Goal: Transaction & Acquisition: Subscribe to service/newsletter

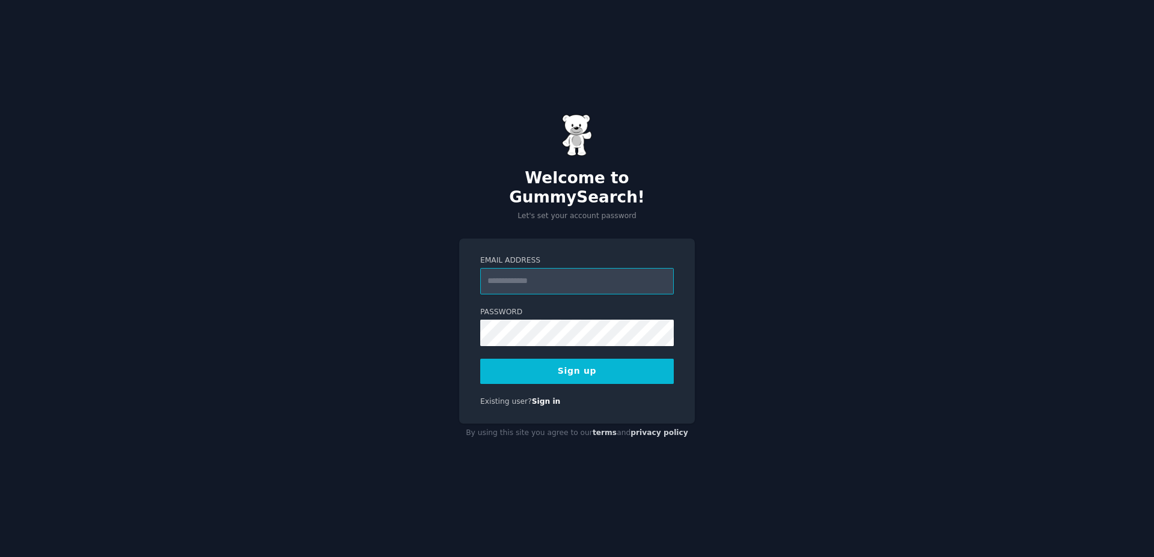
click at [561, 277] on input "Email Address" at bounding box center [576, 281] width 193 height 26
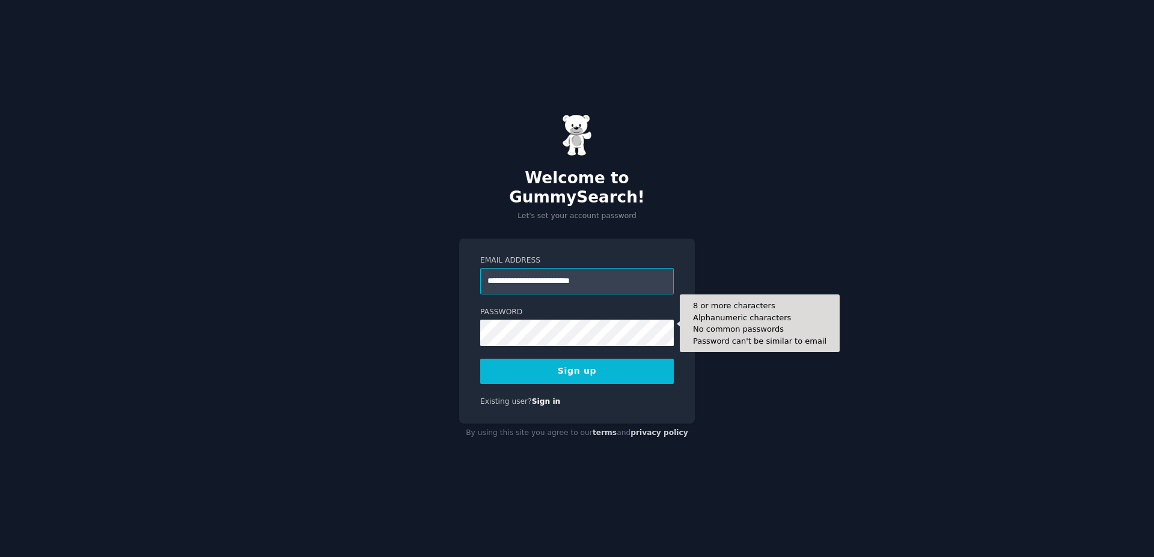
type input "**********"
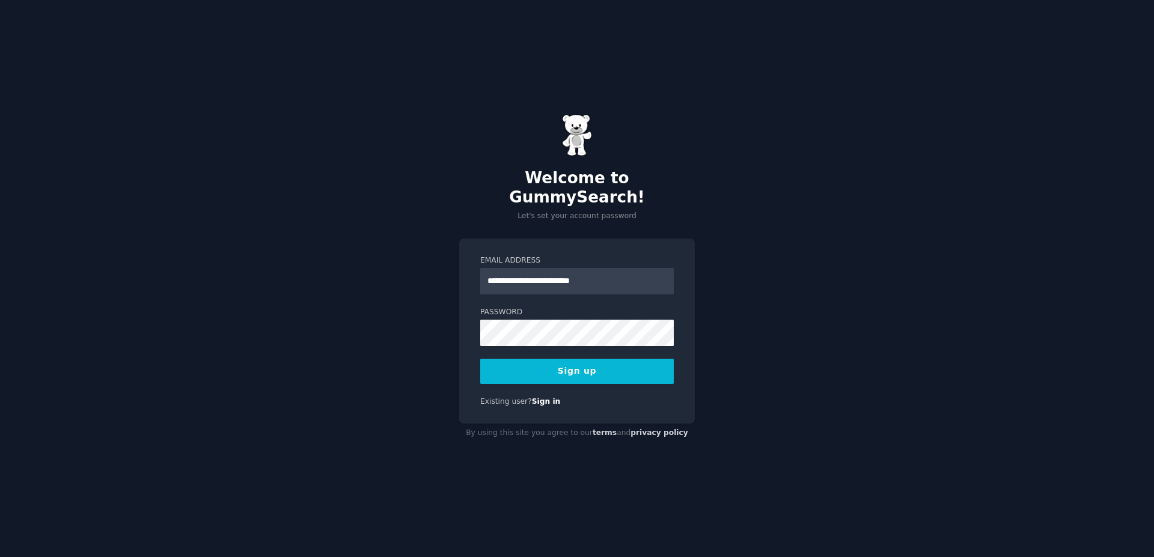
click at [533, 359] on button "Sign up" at bounding box center [576, 371] width 193 height 25
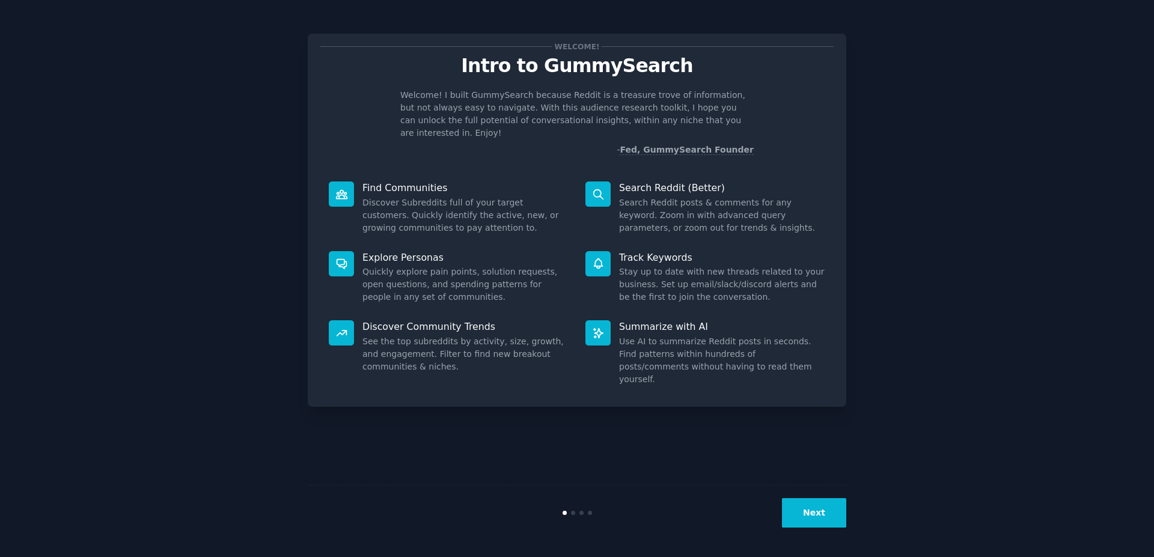
click at [819, 514] on button "Next" at bounding box center [814, 512] width 64 height 29
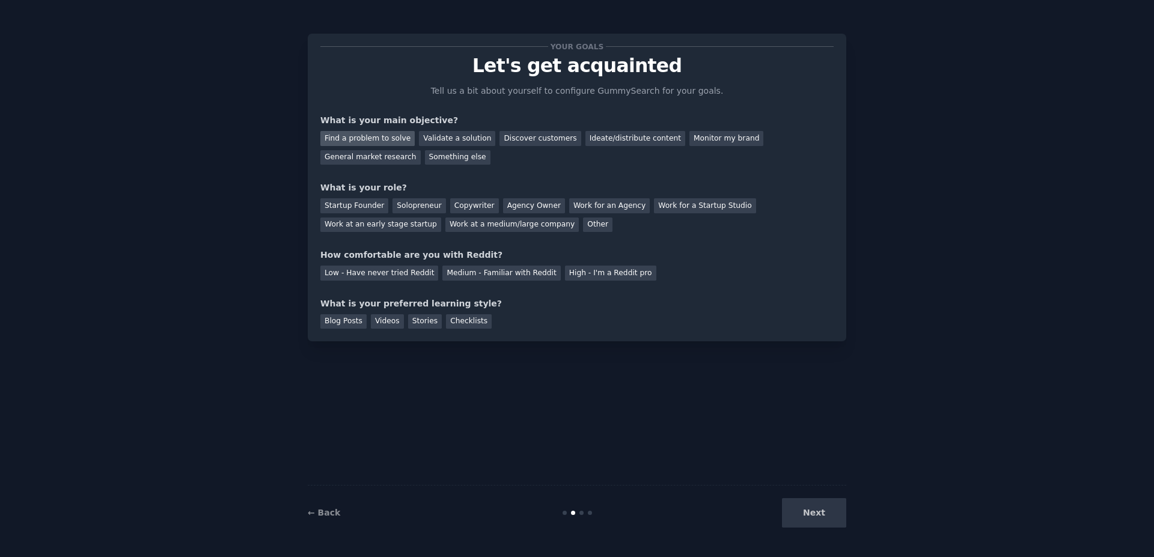
click at [392, 135] on div "Find a problem to solve" at bounding box center [367, 138] width 94 height 15
click at [499, 139] on div "Discover customers" at bounding box center [539, 138] width 81 height 15
click at [360, 135] on div "Find a problem to solve" at bounding box center [367, 138] width 94 height 15
click at [425, 157] on div "Something else" at bounding box center [457, 157] width 65 height 15
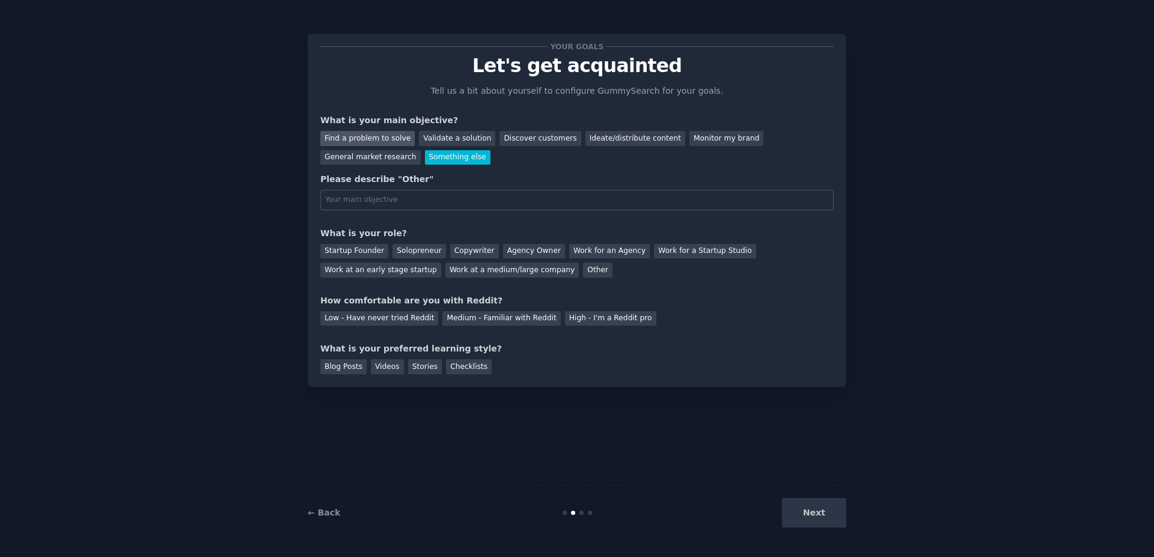
click at [372, 133] on div "Find a problem to solve" at bounding box center [367, 138] width 94 height 15
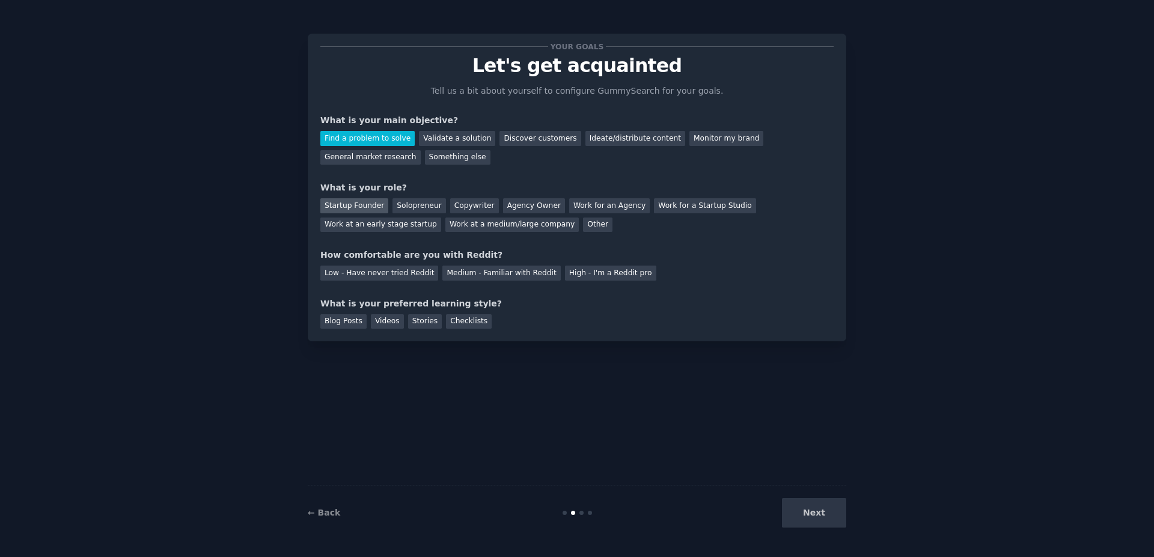
click at [368, 203] on div "Startup Founder" at bounding box center [354, 205] width 68 height 15
click at [379, 276] on div "Low - Have never tried Reddit" at bounding box center [379, 273] width 118 height 15
click at [349, 323] on div "Blog Posts" at bounding box center [343, 321] width 46 height 15
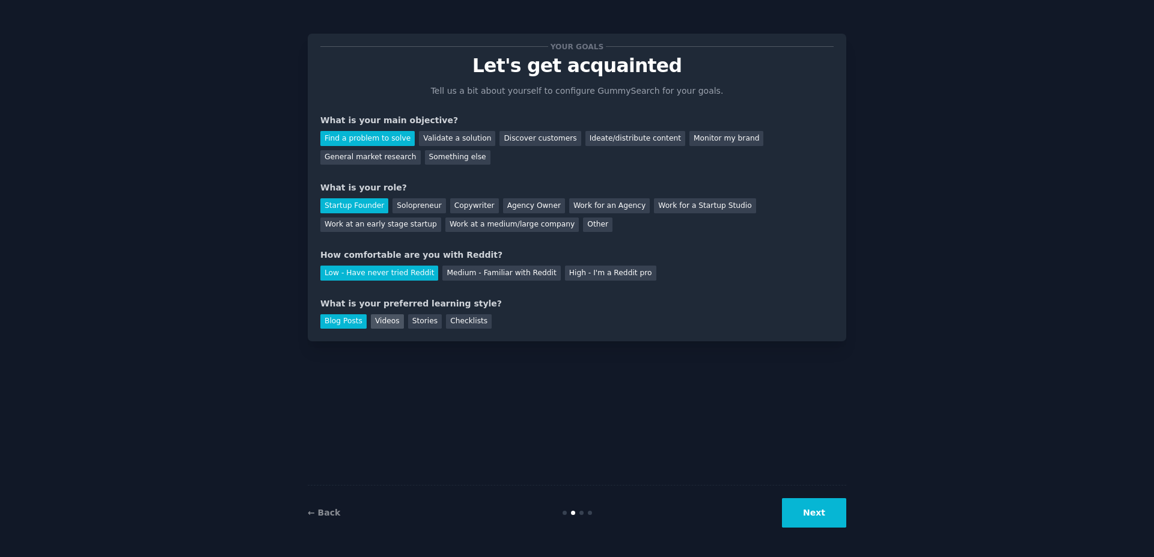
click at [376, 318] on div "Videos" at bounding box center [387, 321] width 33 height 15
click at [409, 324] on div "Stories" at bounding box center [425, 321] width 34 height 15
click at [461, 327] on div "Checklists" at bounding box center [469, 321] width 46 height 15
click at [348, 324] on div "Blog Posts" at bounding box center [343, 321] width 46 height 15
click at [820, 519] on button "Next" at bounding box center [814, 512] width 64 height 29
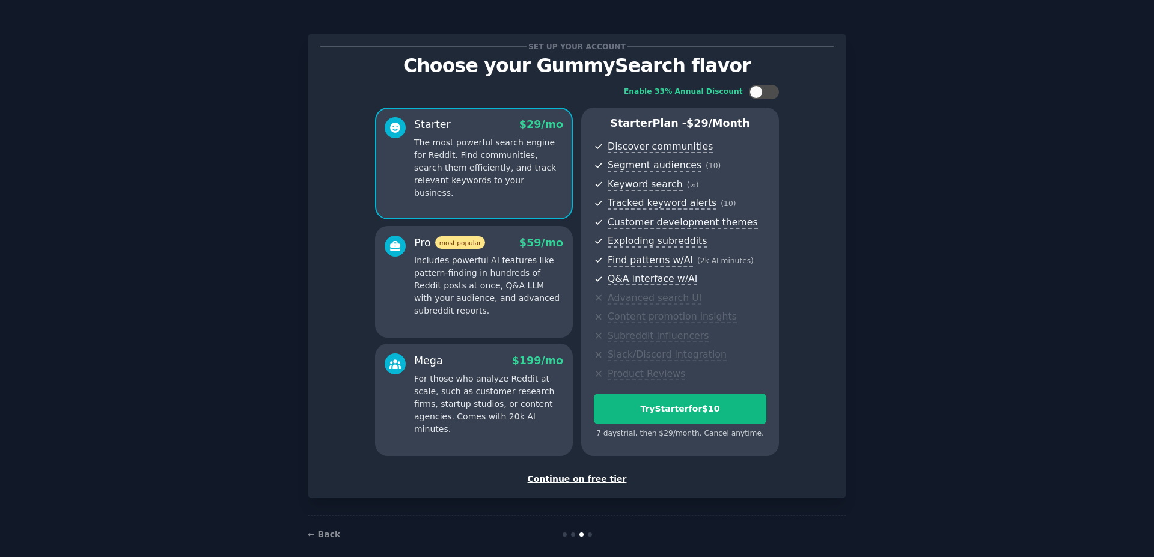
click at [595, 474] on div "Continue on free tier" at bounding box center [576, 479] width 513 height 13
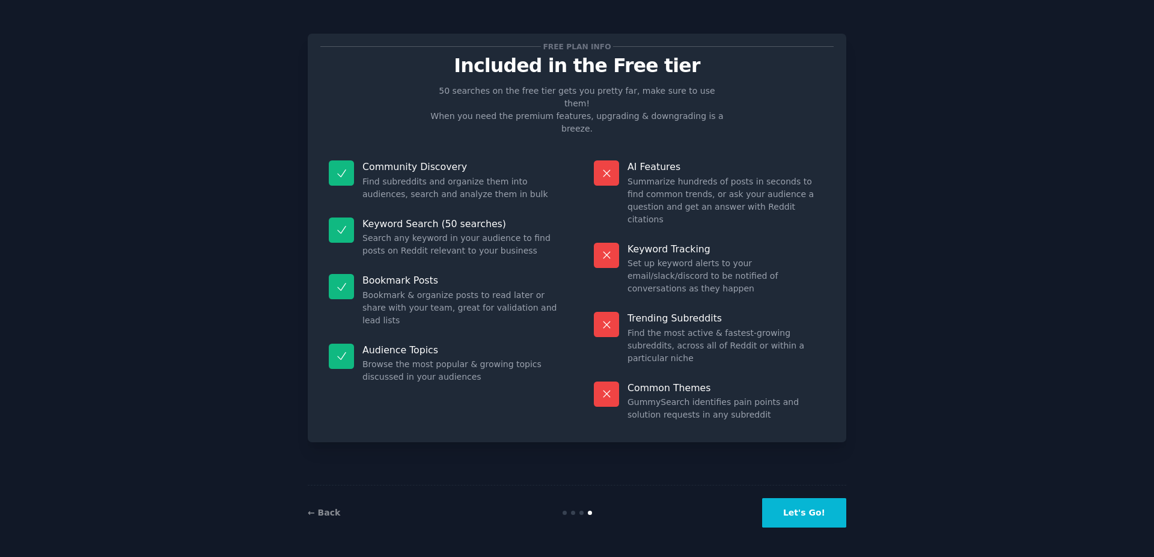
click at [807, 508] on button "Let's Go!" at bounding box center [804, 512] width 84 height 29
